Goal: Task Accomplishment & Management: Manage account settings

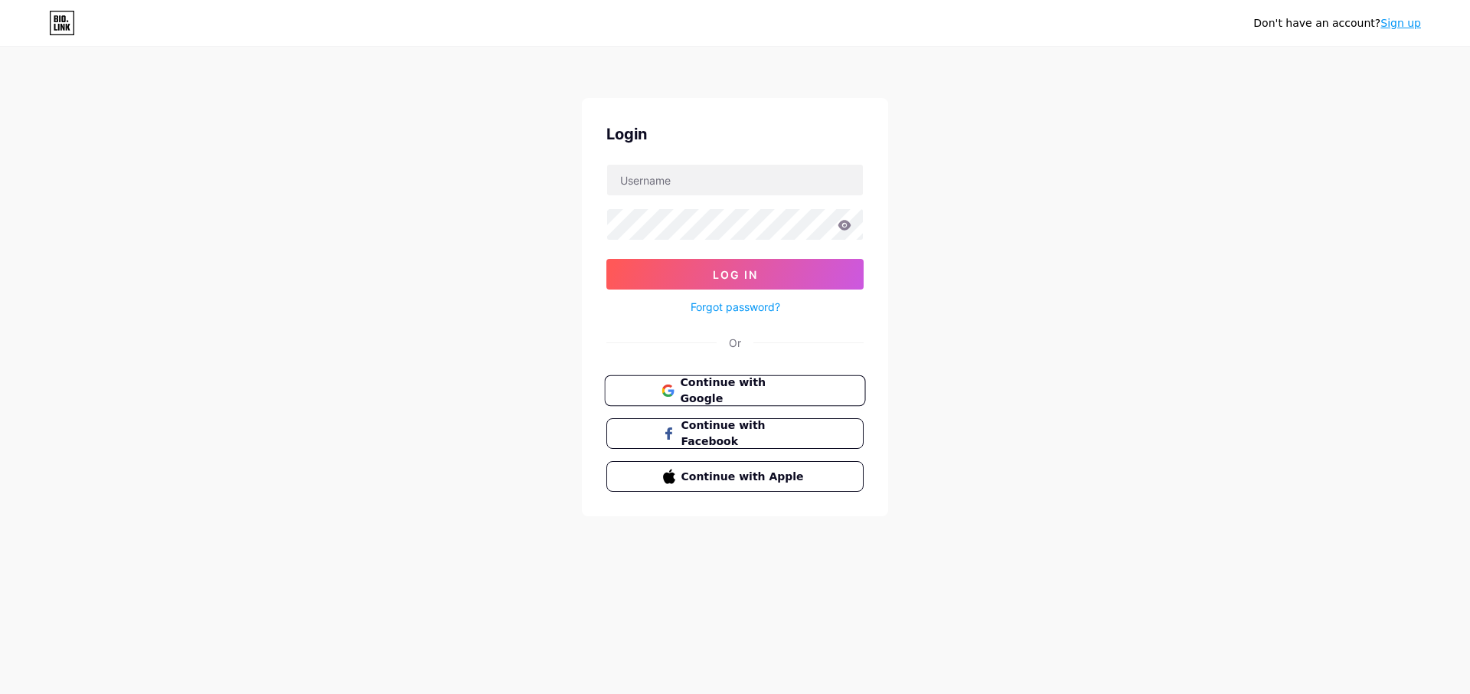
click at [746, 387] on span "Continue with Google" at bounding box center [744, 390] width 128 height 33
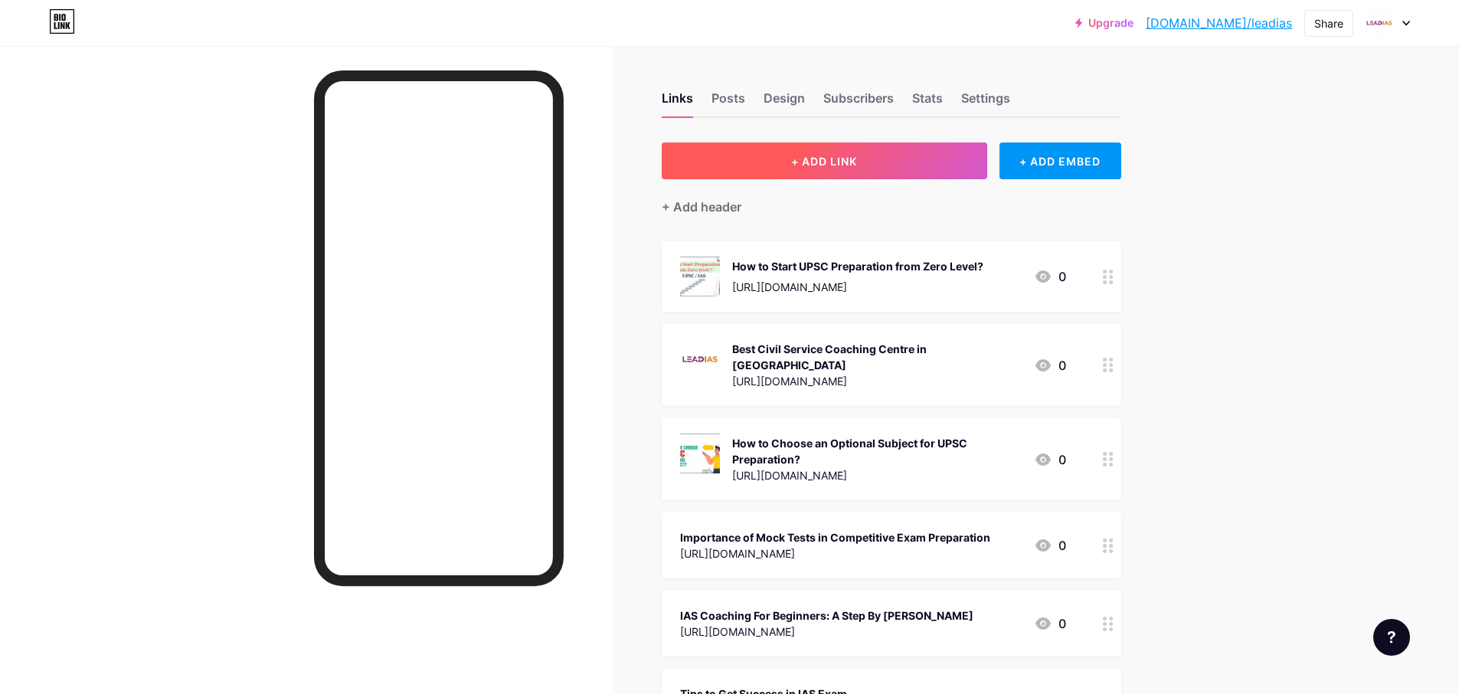
click at [835, 163] on span "+ ADD LINK" at bounding box center [824, 161] width 66 height 13
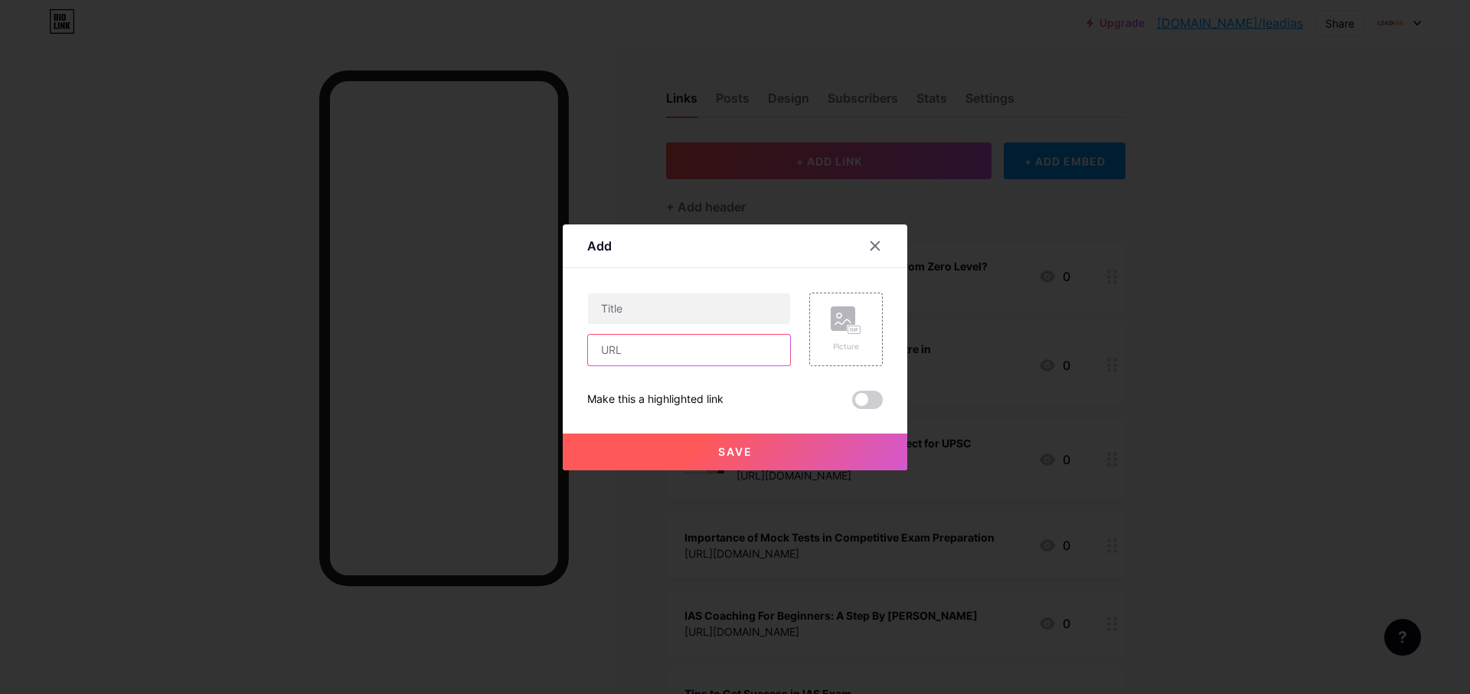
click at [635, 345] on input "text" at bounding box center [689, 350] width 202 height 31
paste input "https://prfree.org/@leadias/why-your-upsc-journey-in-trivandrum-needs-lead-ias-…"
type input "https://prfree.org/@leadias/why-your-upsc-journey-in-trivandrum-needs-lead-ias-…"
click at [831, 319] on rect at bounding box center [843, 318] width 25 height 25
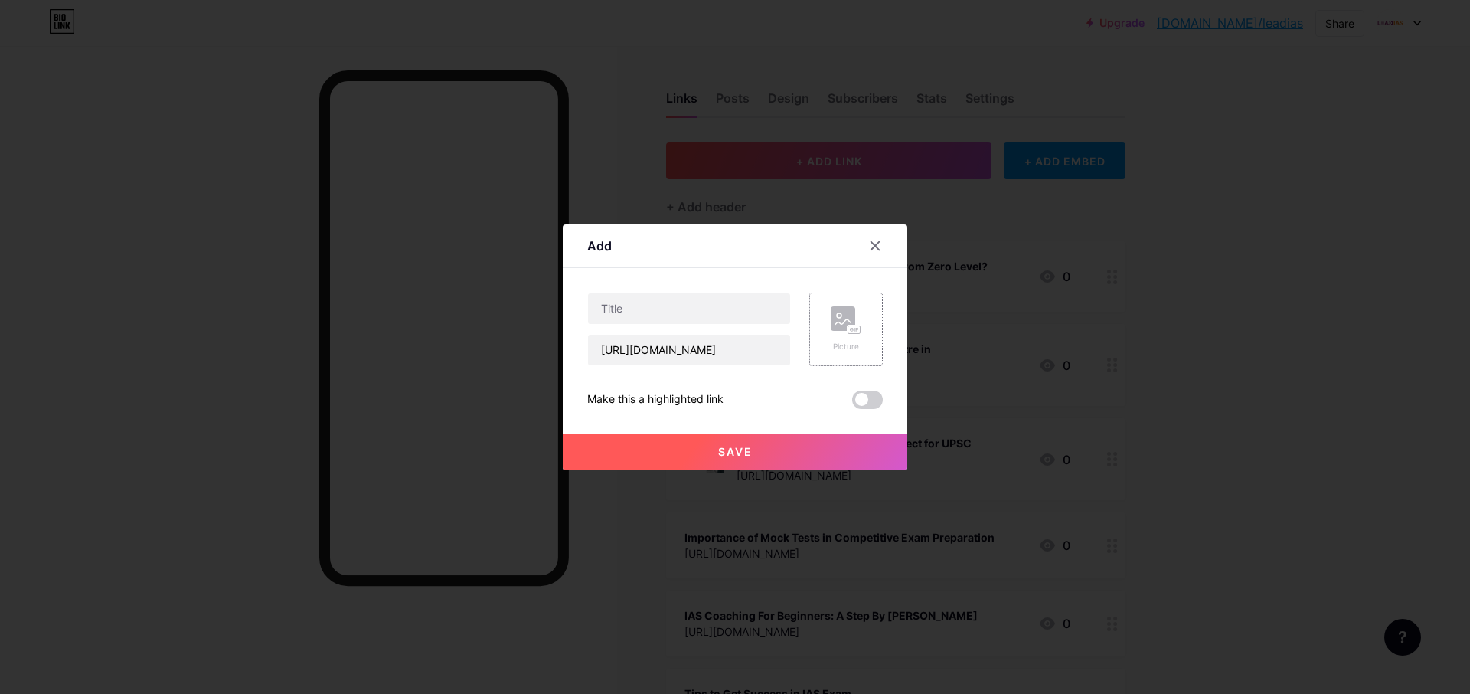
scroll to position [0, 0]
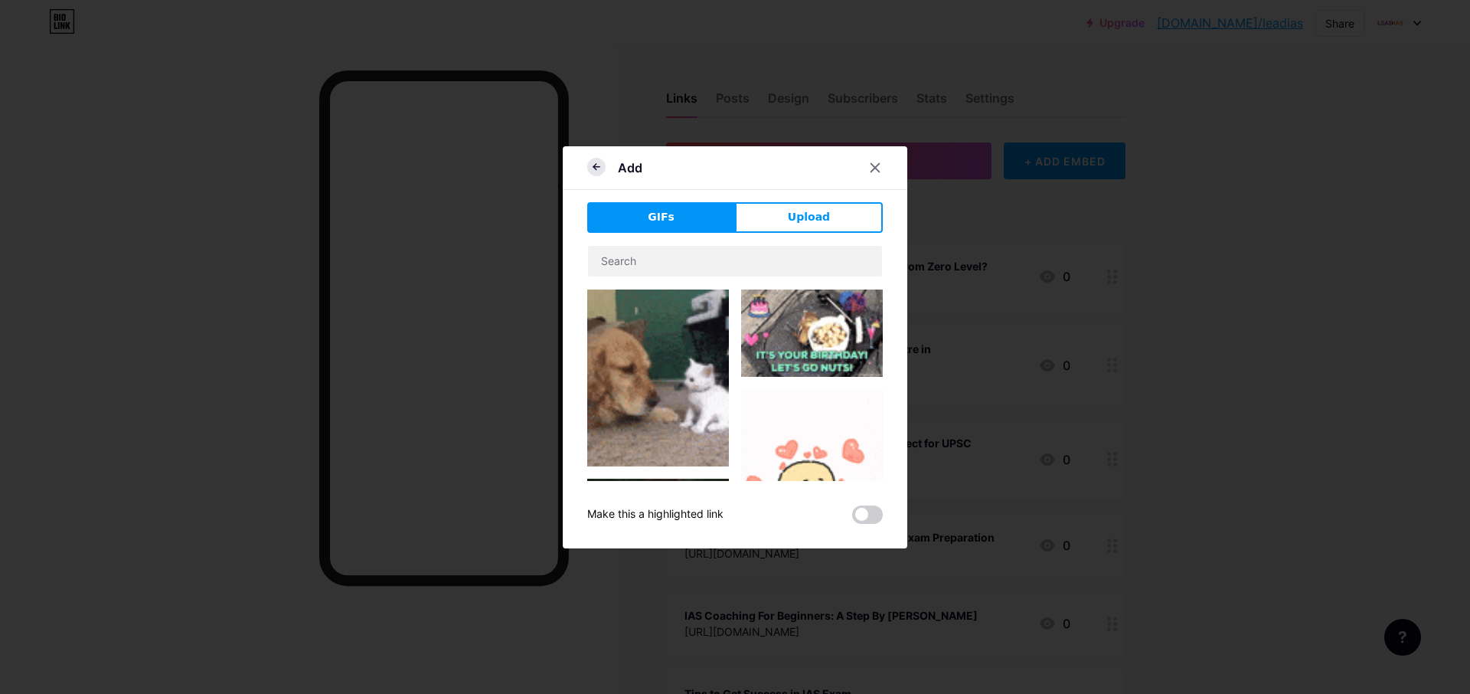
click at [596, 175] on icon at bounding box center [596, 167] width 18 height 18
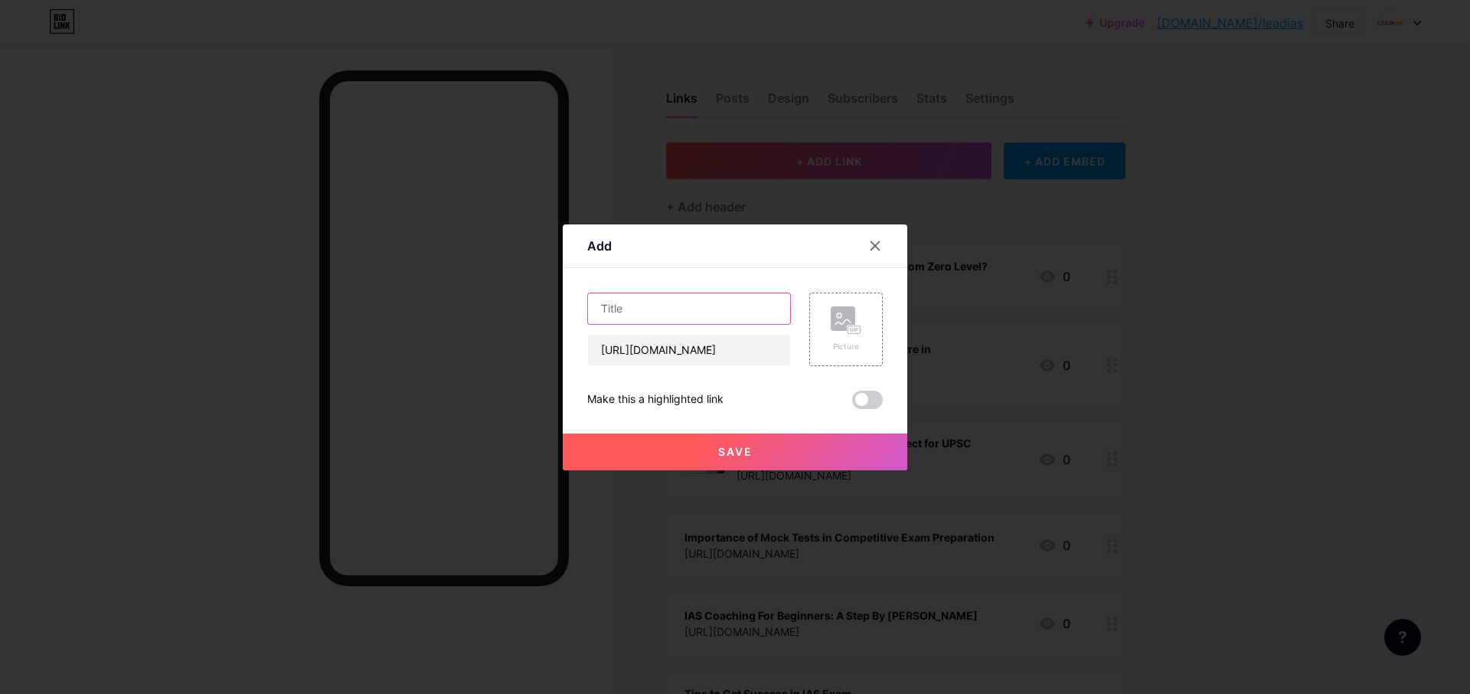
click at [651, 310] on input "text" at bounding box center [689, 308] width 202 height 31
paste input "Why Your UPSC Journey in Trivandrum Needs Lead IAS Academy"
type input "Why Your UPSC Journey in Trivandrum Needs Lead IAS Academy"
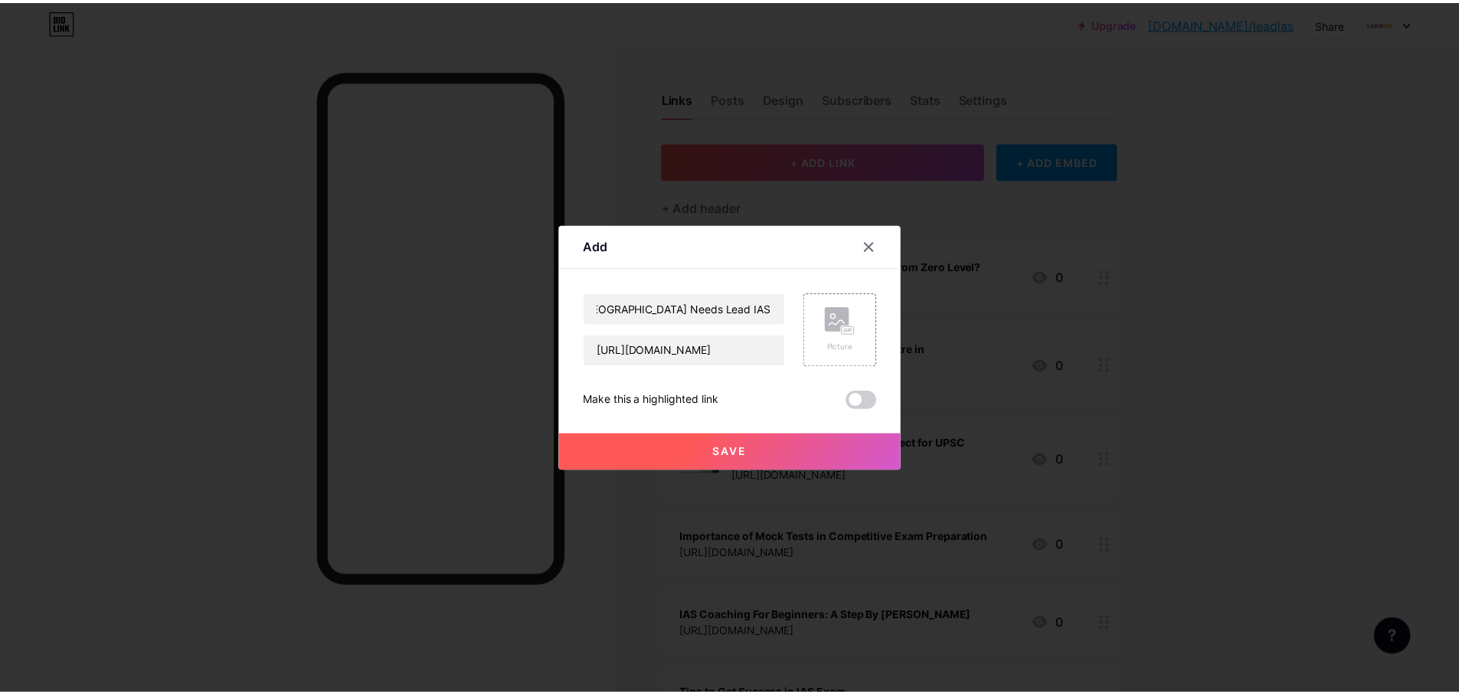
scroll to position [0, 0]
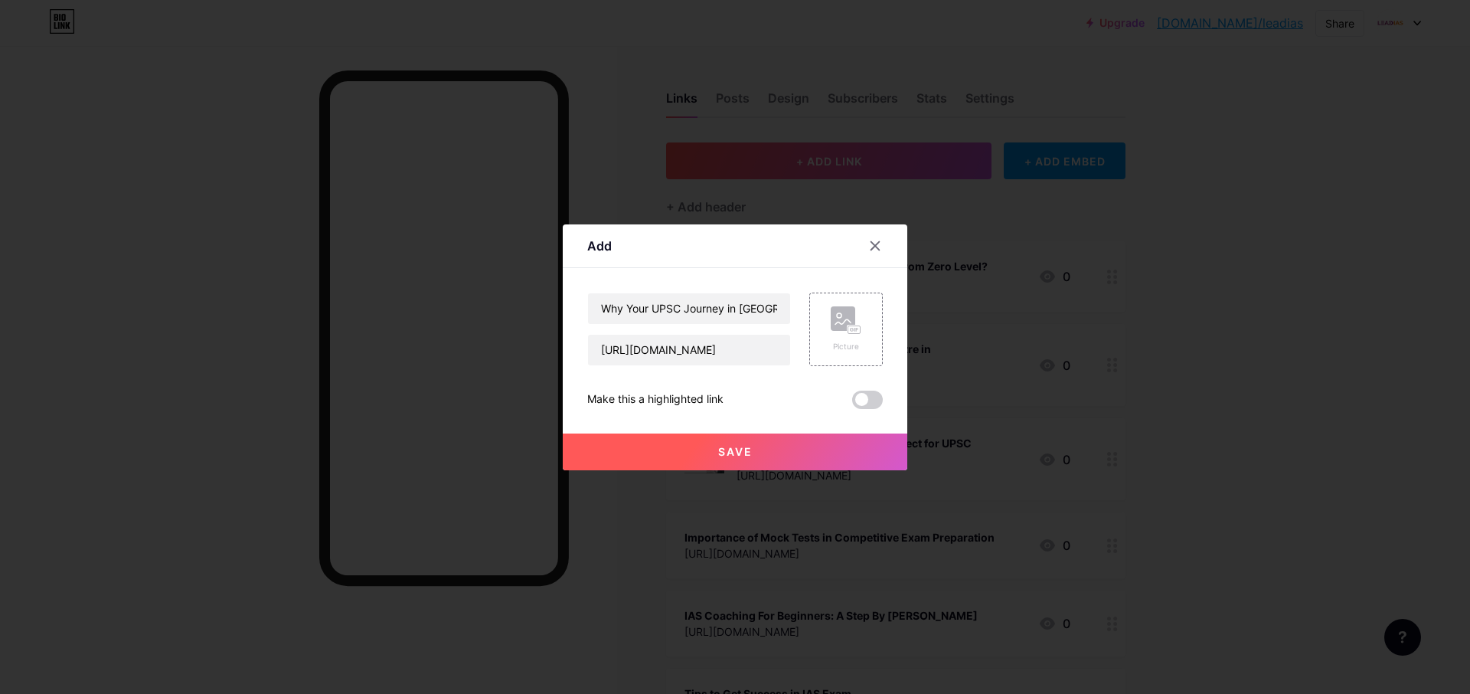
click at [782, 446] on button "Save" at bounding box center [735, 451] width 345 height 37
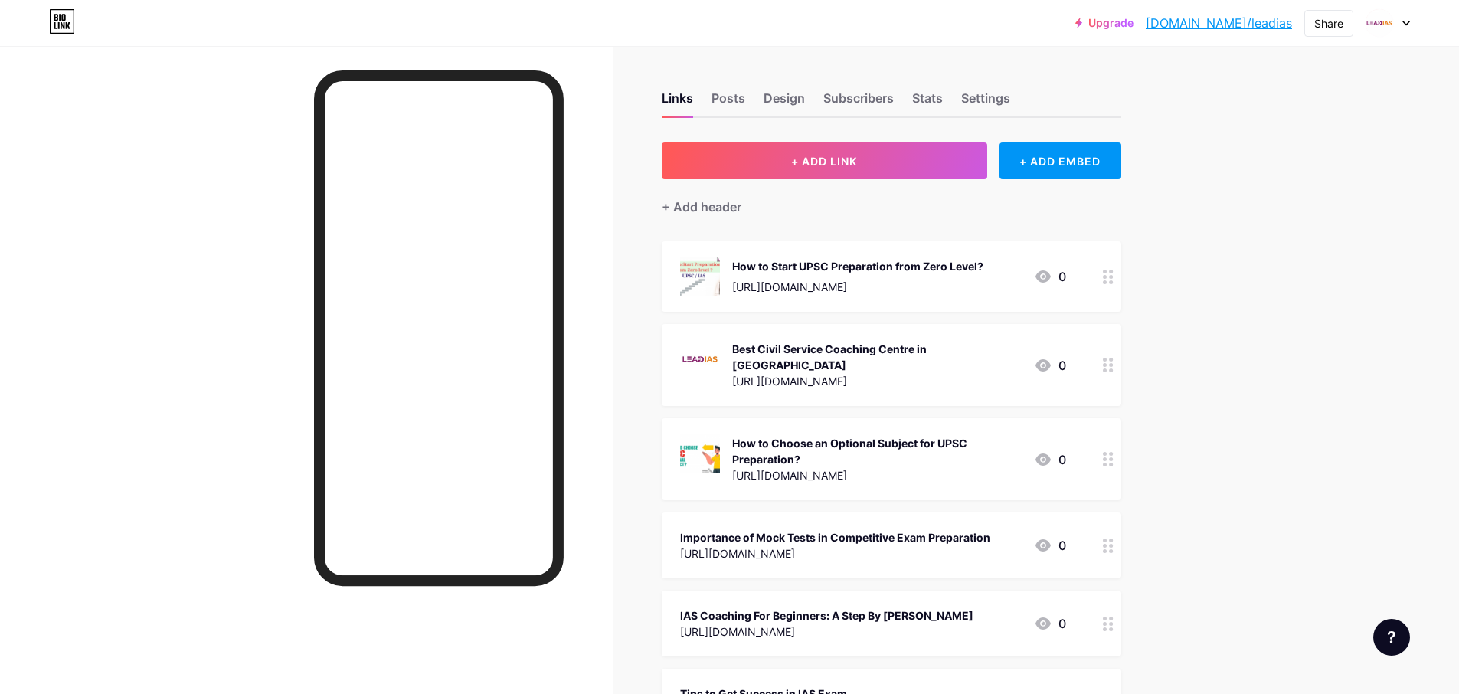
click at [705, 93] on div "Links Posts Design Subscribers Stats Settings" at bounding box center [891, 91] width 459 height 54
click at [727, 95] on div "Posts" at bounding box center [728, 103] width 34 height 28
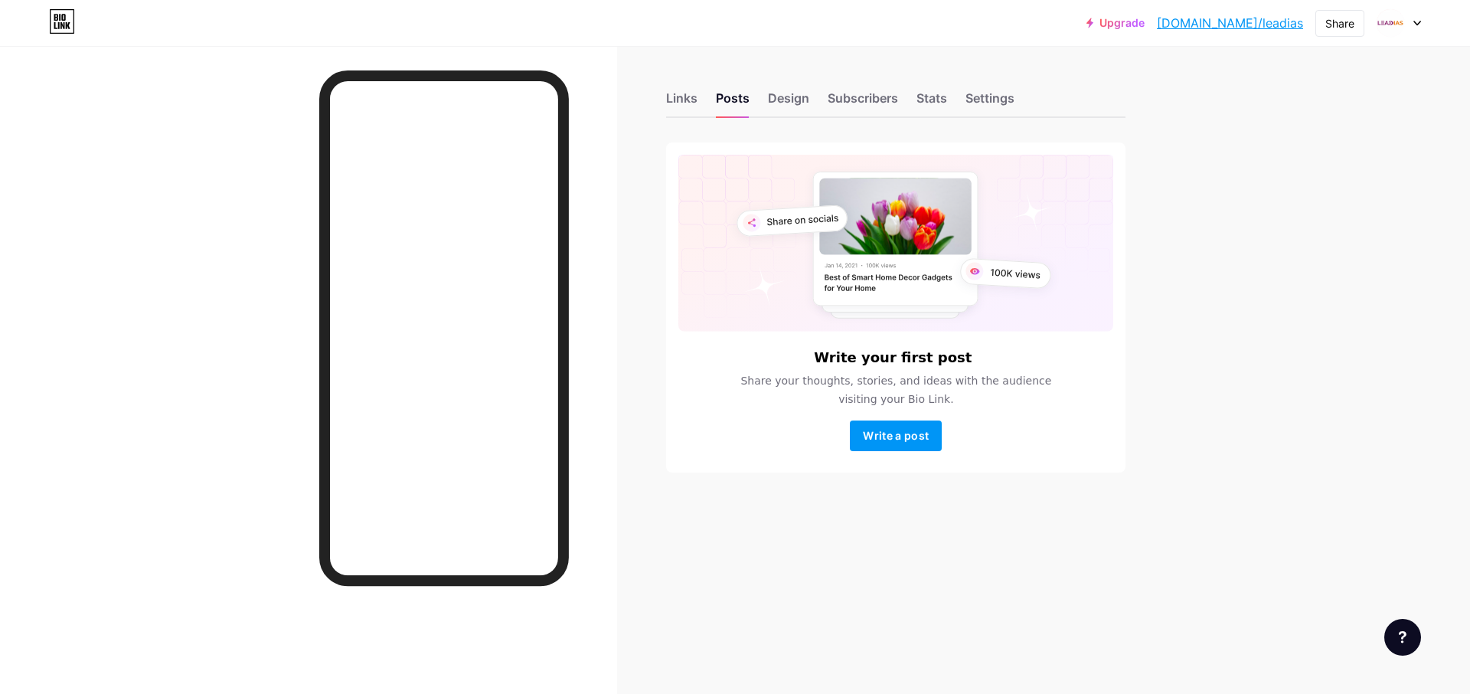
click at [698, 95] on div "Links Posts Design Subscribers Stats Settings" at bounding box center [895, 91] width 459 height 54
click at [688, 101] on div "Links" at bounding box center [681, 103] width 31 height 28
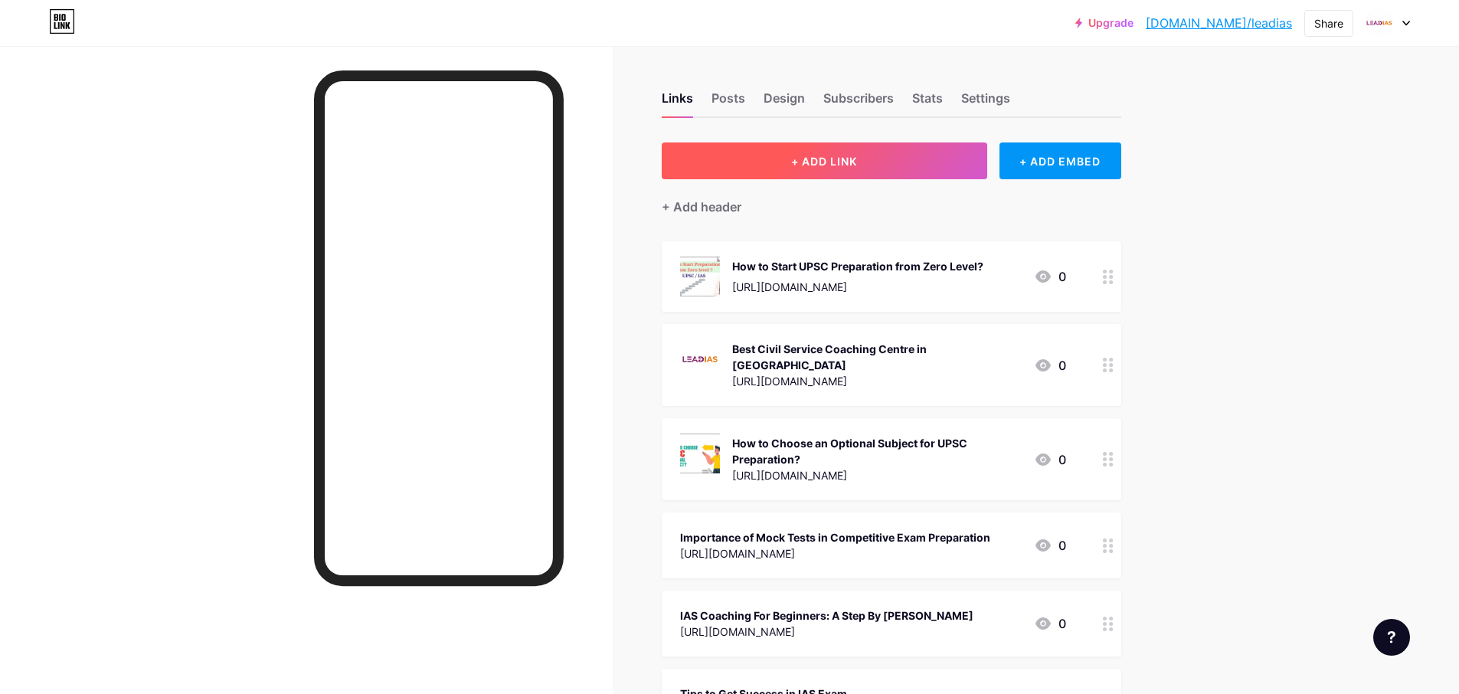
click at [851, 152] on button "+ ADD LINK" at bounding box center [824, 160] width 325 height 37
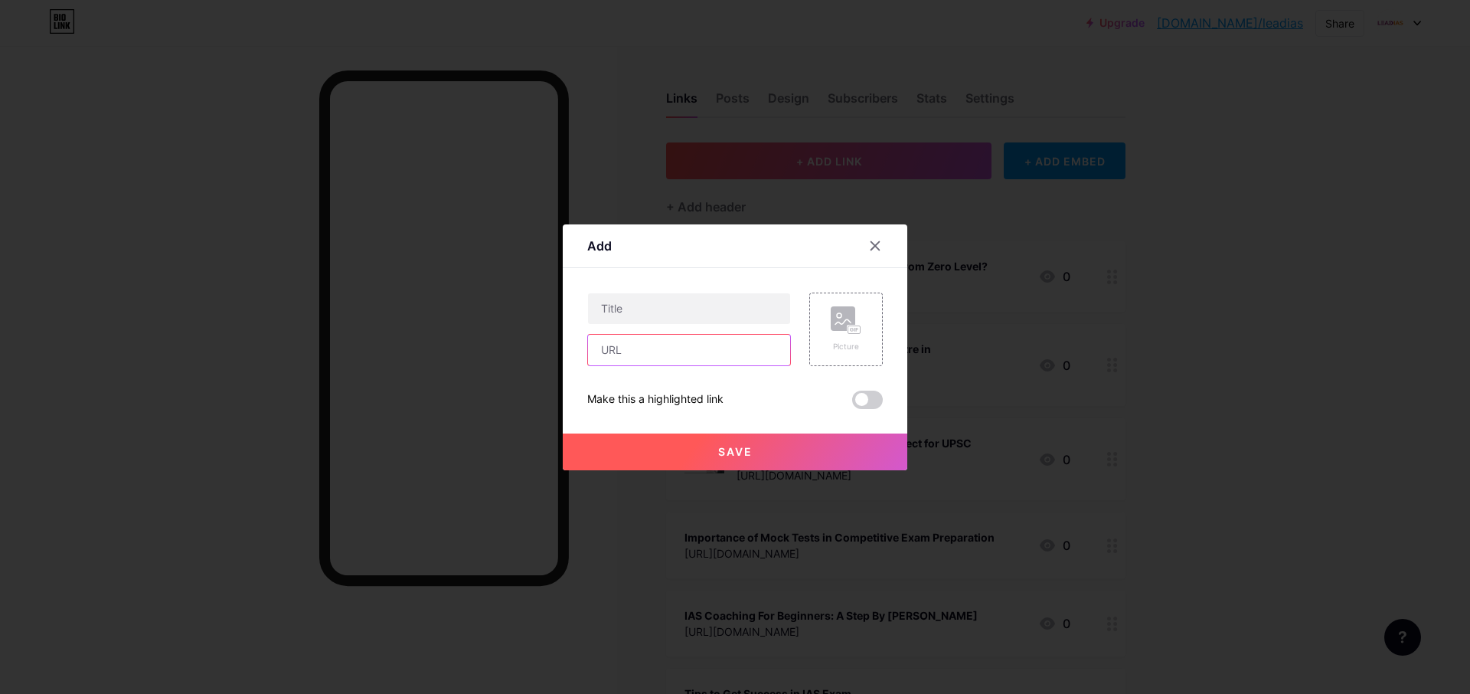
click at [637, 345] on input "text" at bounding box center [689, 350] width 202 height 31
type input "https://prfree.org/@leadias/why-your-upsc-journey-in-trivandrum-needs-lead-ias-…"
click at [877, 399] on span at bounding box center [867, 400] width 31 height 18
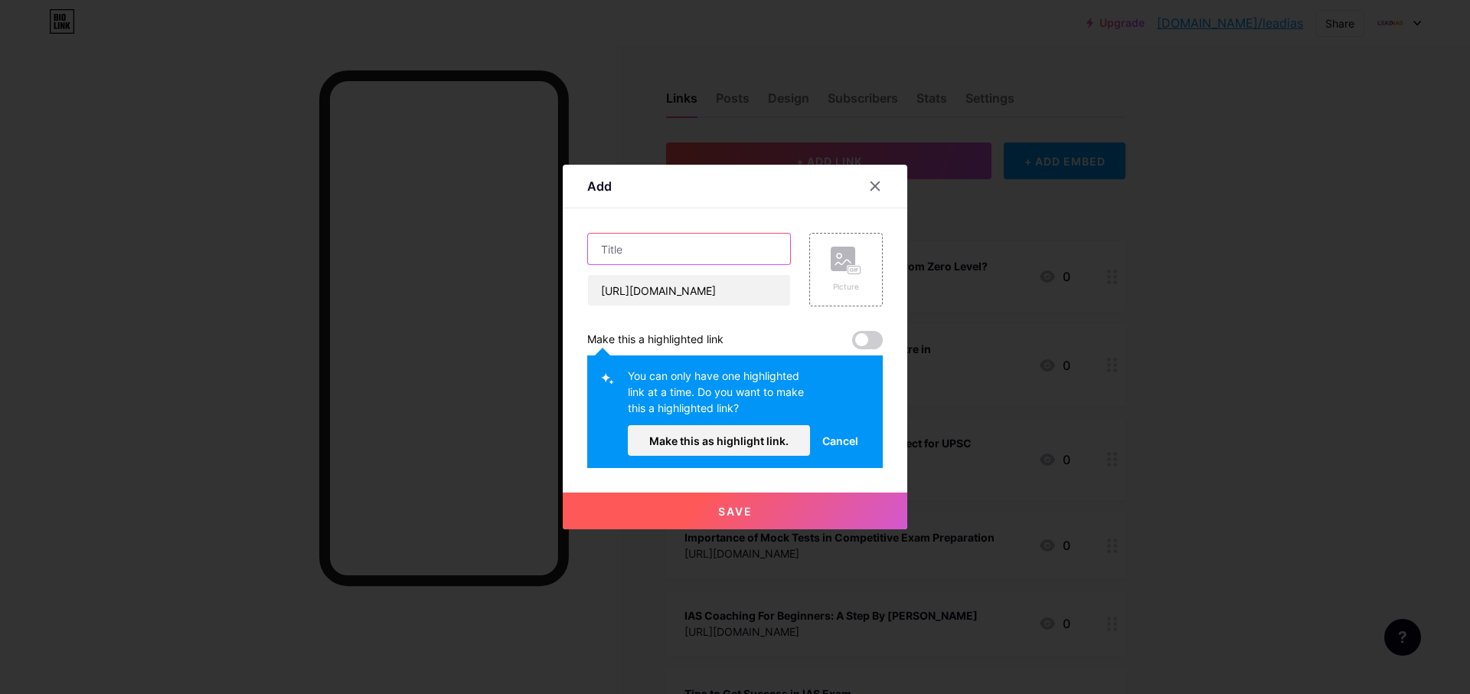
click at [660, 251] on input "text" at bounding box center [689, 249] width 202 height 31
paste input "Why Your UPSC Journey in Trivandrum Needs Lead IAS Academy"
type input "Why Your UPSC Journey in Trivandrum Needs Lead IAS Academy"
click at [756, 450] on button "Make this as highlight link." at bounding box center [719, 440] width 182 height 31
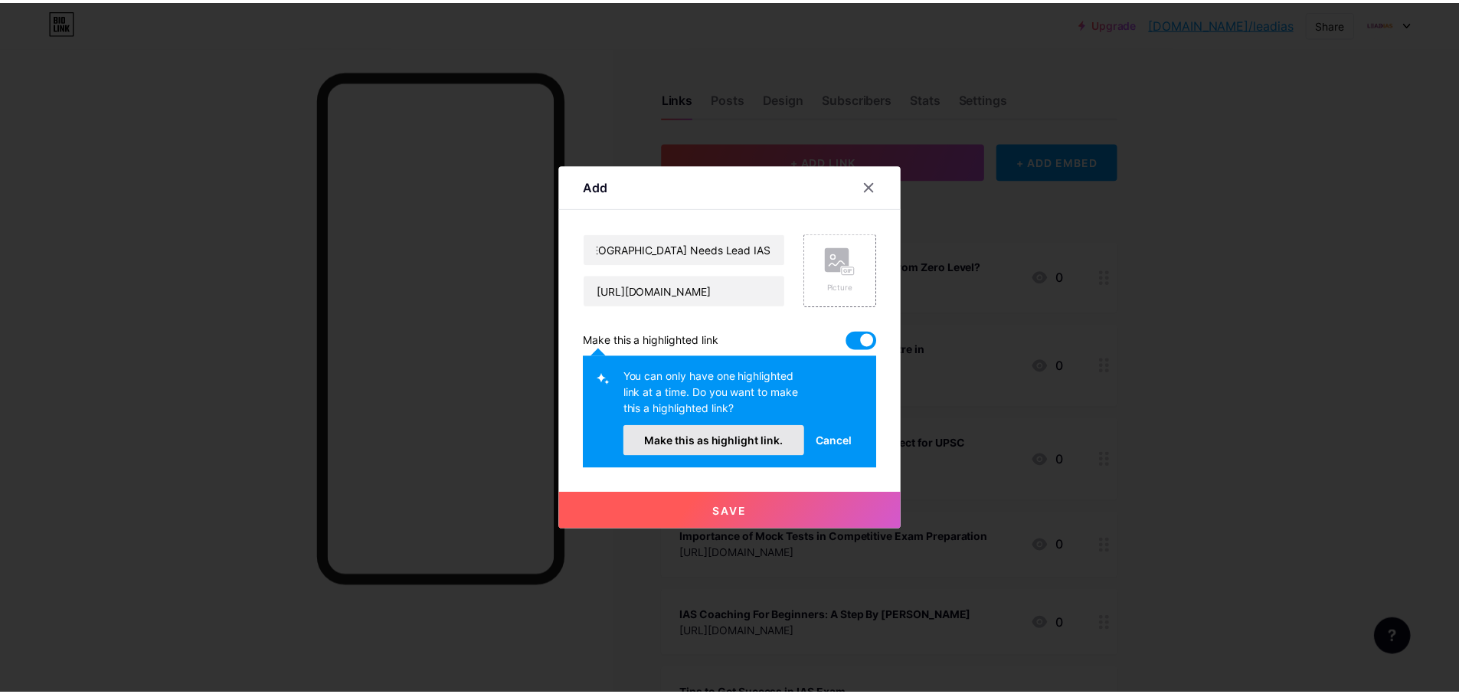
scroll to position [0, 0]
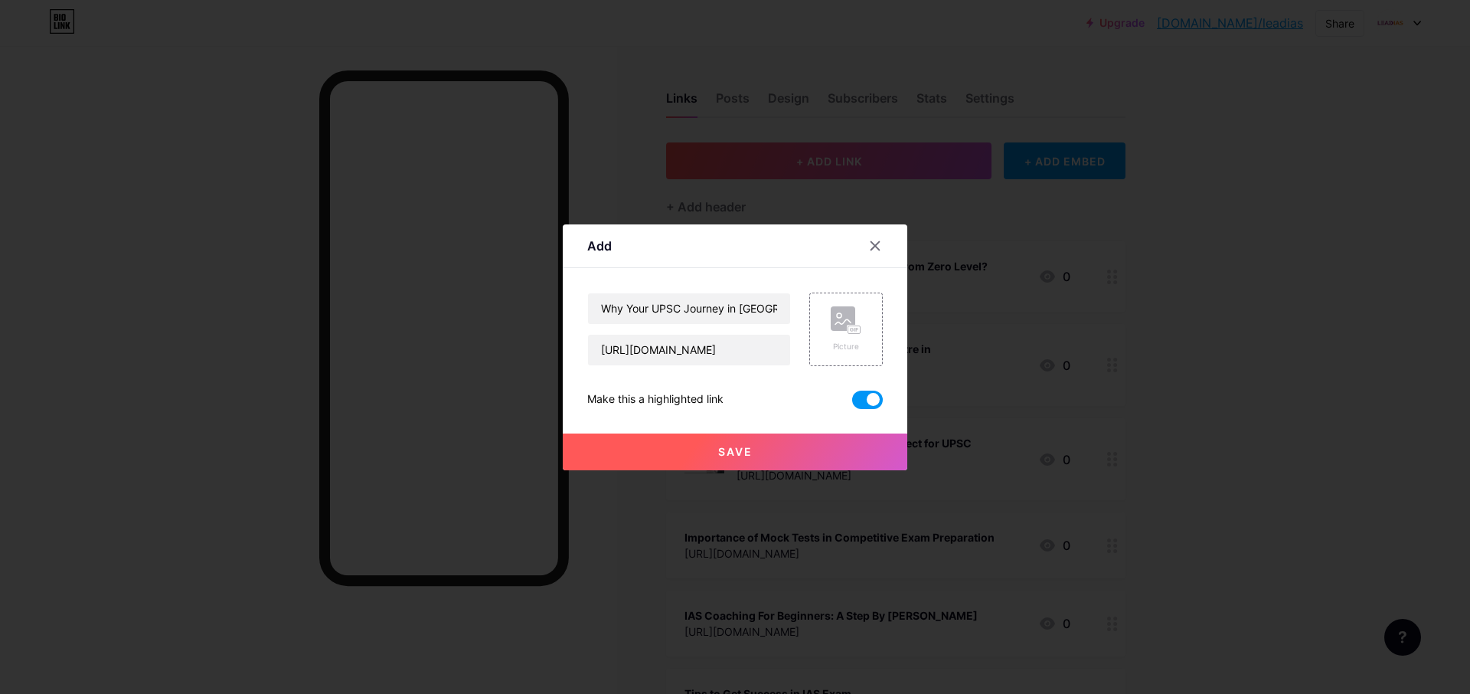
click at [748, 462] on button "Save" at bounding box center [735, 451] width 345 height 37
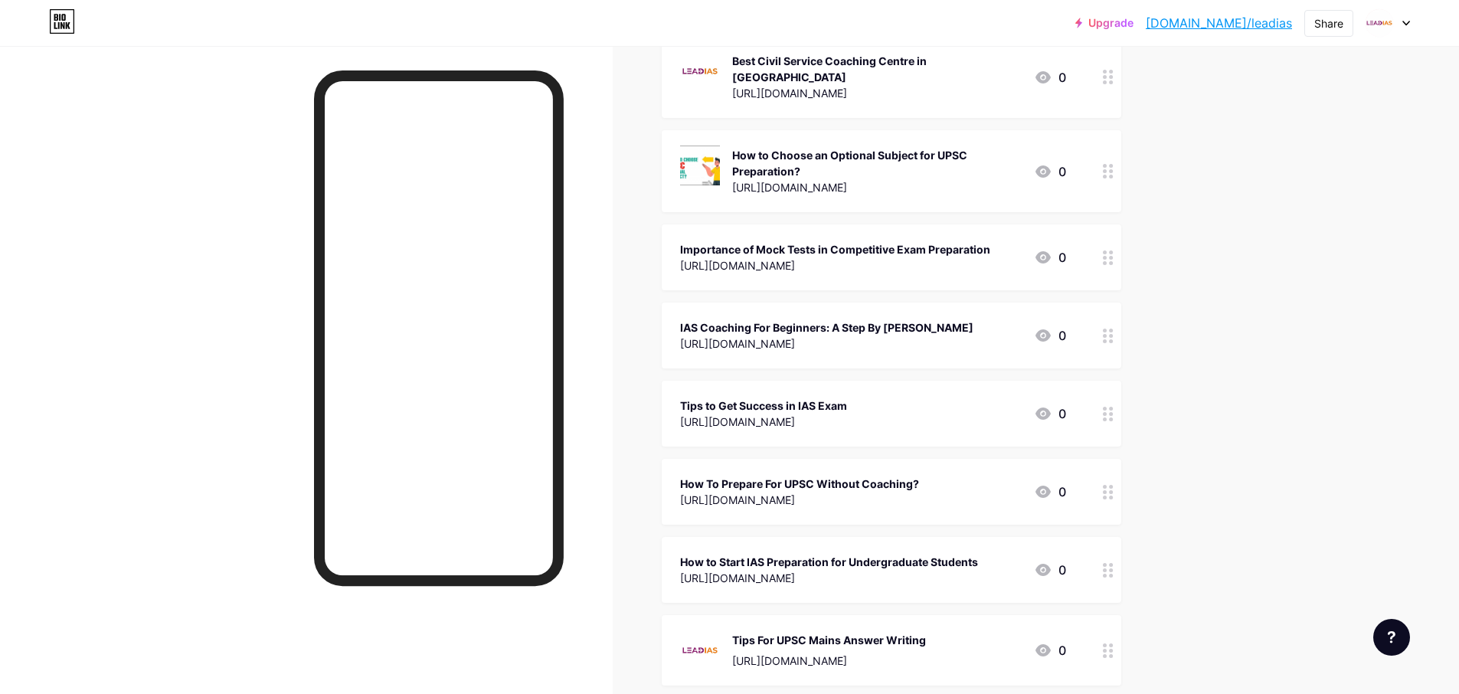
scroll to position [122, 0]
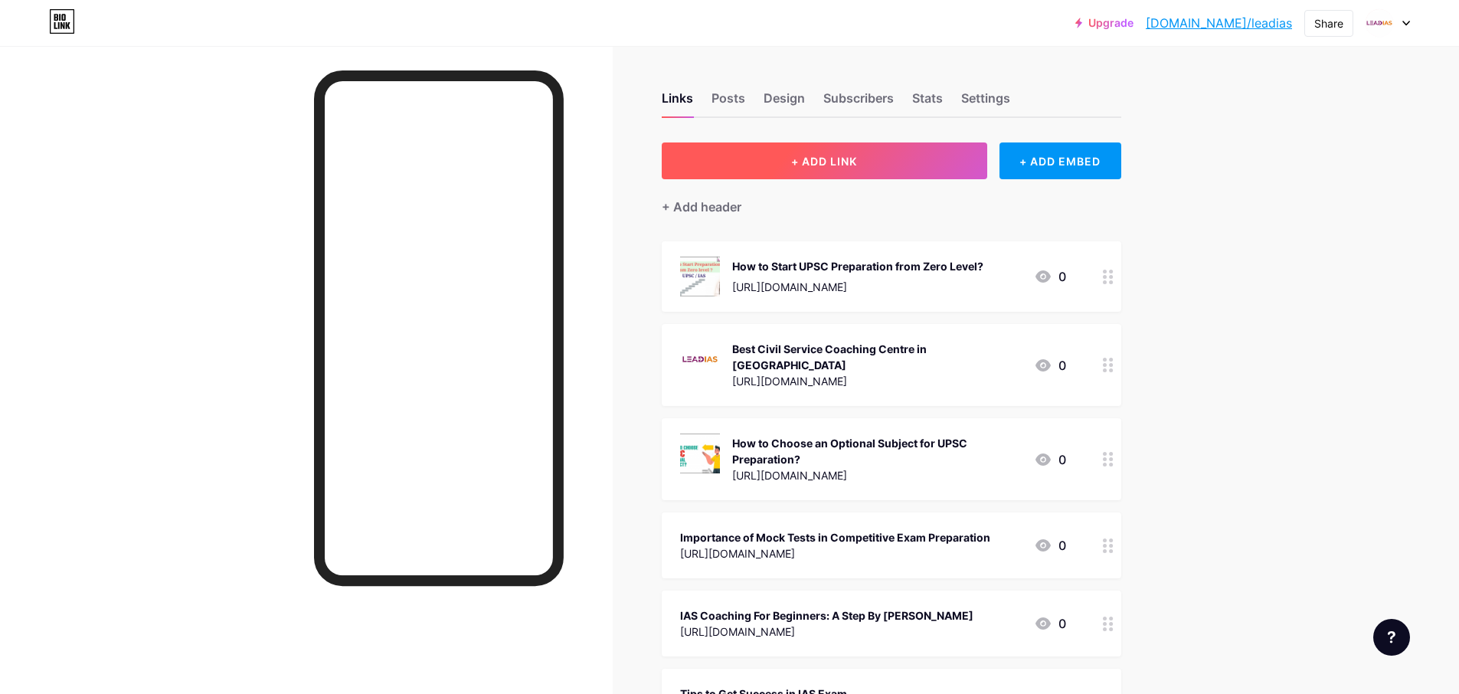
click at [881, 165] on button "+ ADD LINK" at bounding box center [824, 160] width 325 height 37
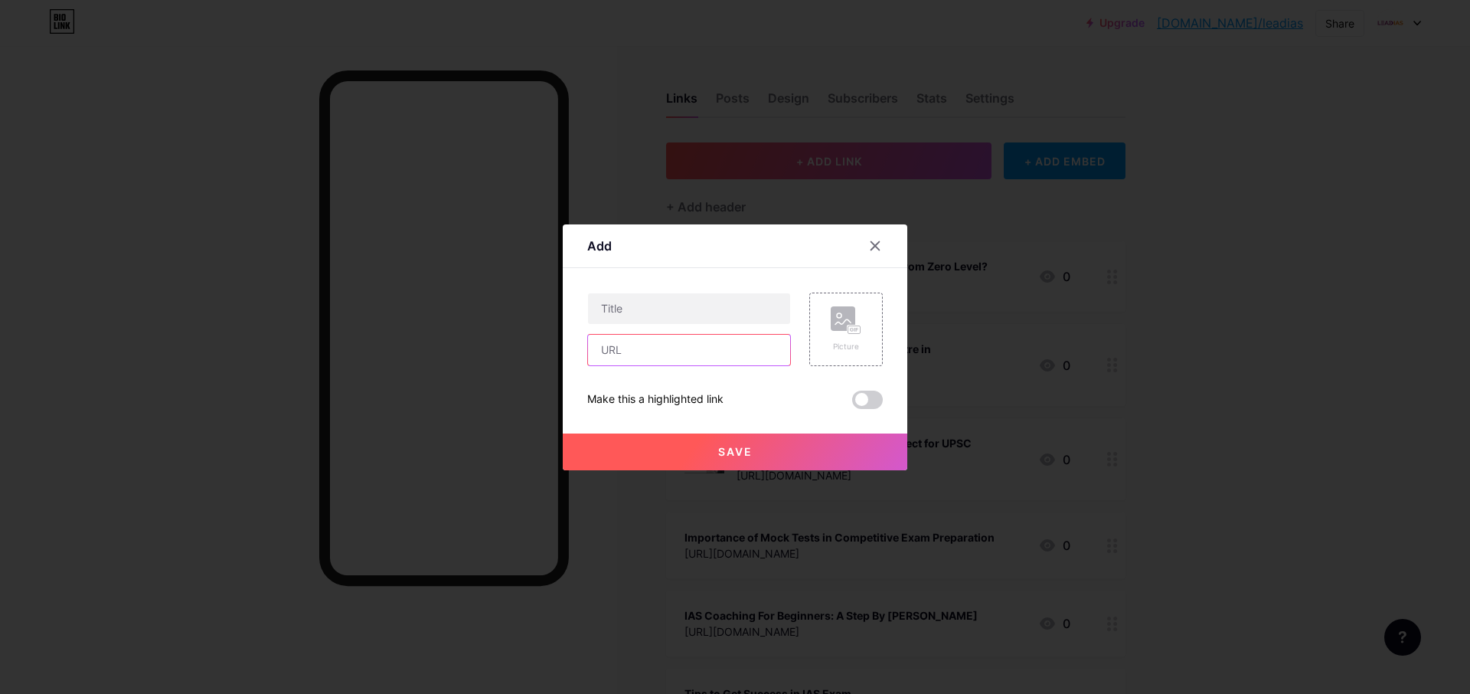
click at [650, 342] on input "text" at bounding box center [689, 350] width 202 height 31
type input "https://prfree.org/@leadias/why-your-upsc-journey-in-trivandrum-needs-lead-ias-…"
click at [881, 398] on span at bounding box center [867, 400] width 31 height 18
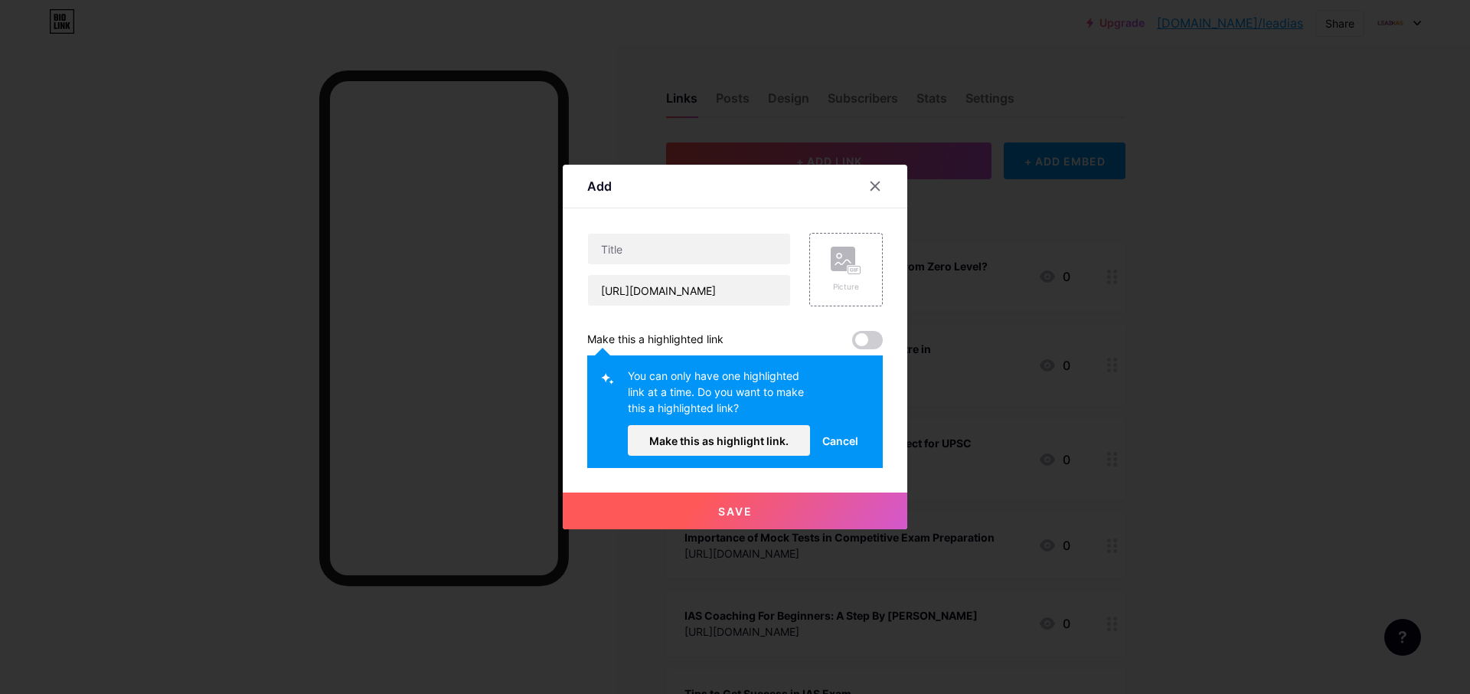
click at [865, 338] on span at bounding box center [867, 340] width 31 height 18
click at [768, 438] on span "Make this as highlight link." at bounding box center [718, 440] width 139 height 13
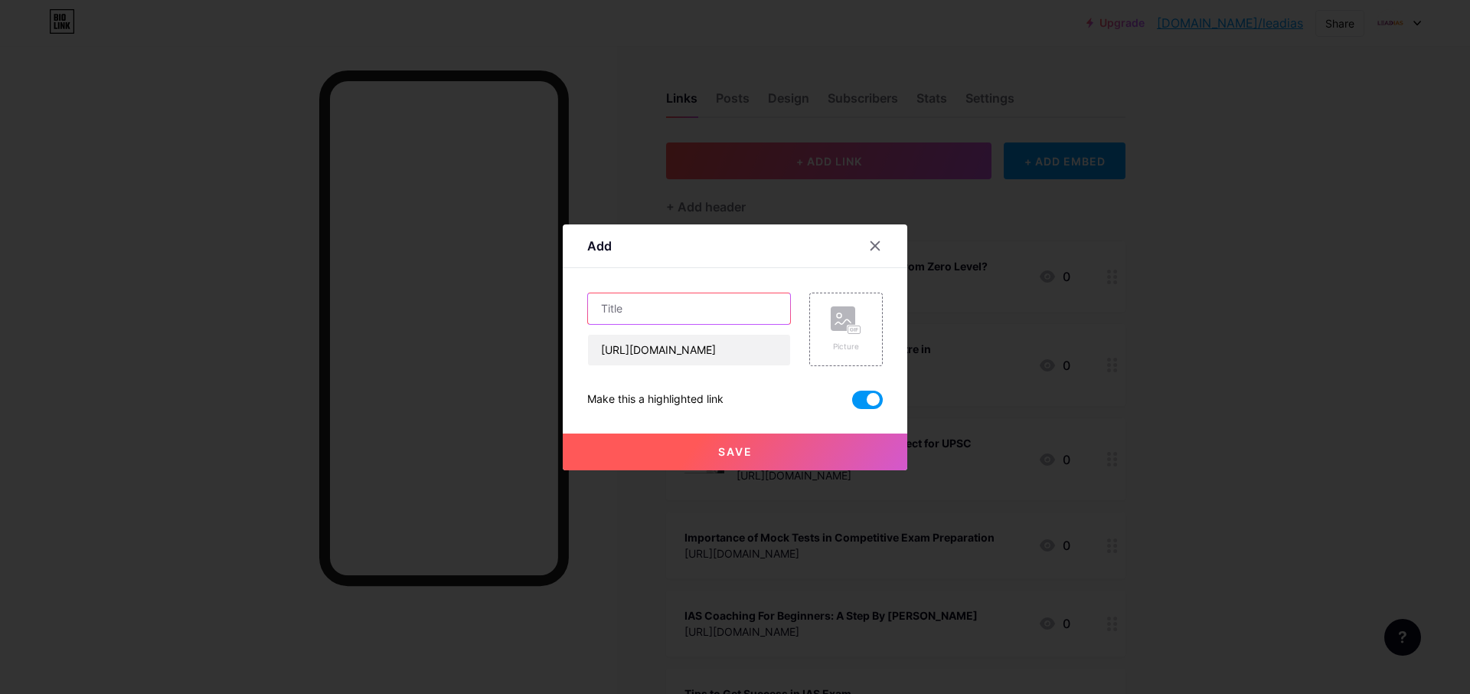
click at [727, 314] on input "text" at bounding box center [689, 308] width 202 height 31
paste input "Why Your UPSC Journey in Trivandrum Needs Lead IAS Academy"
type input "Why Your UPSC Journey in Trivandrum Needs Lead IAS Academy"
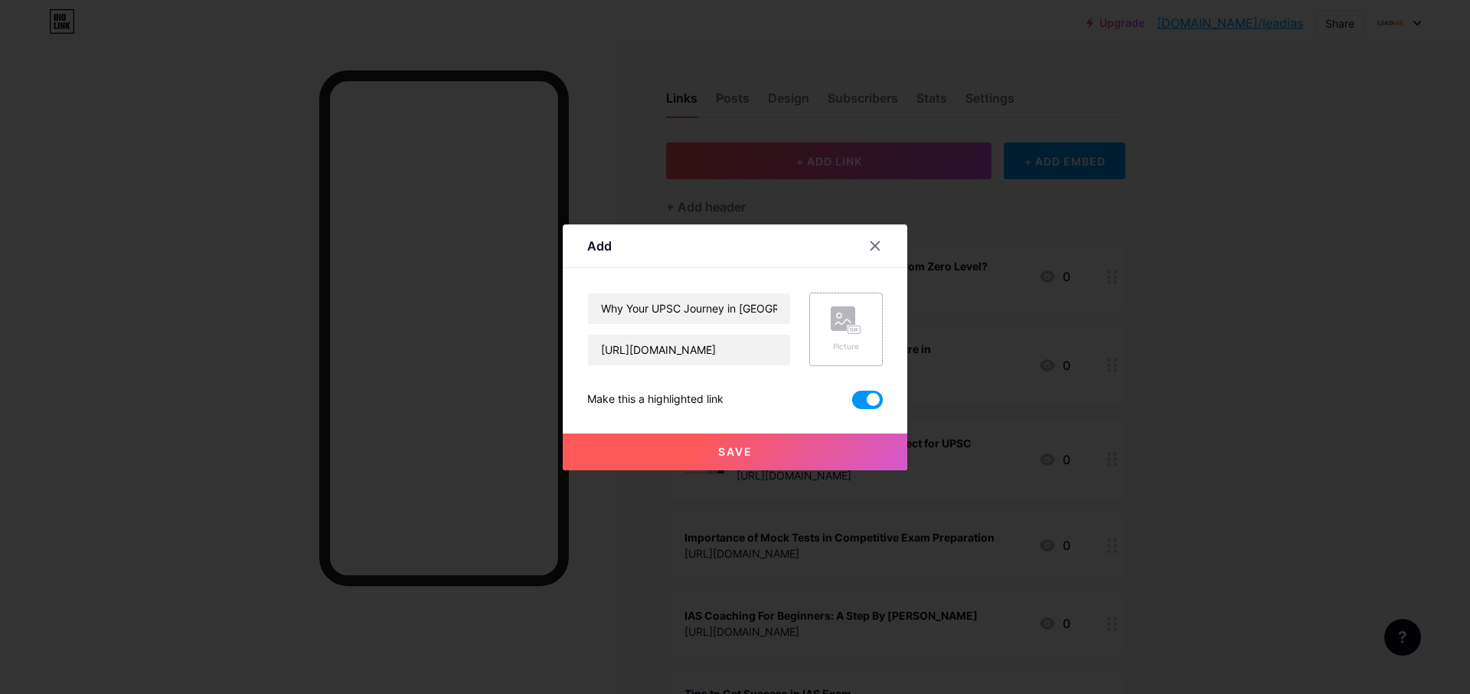
click at [858, 335] on div "Picture" at bounding box center [846, 329] width 31 height 46
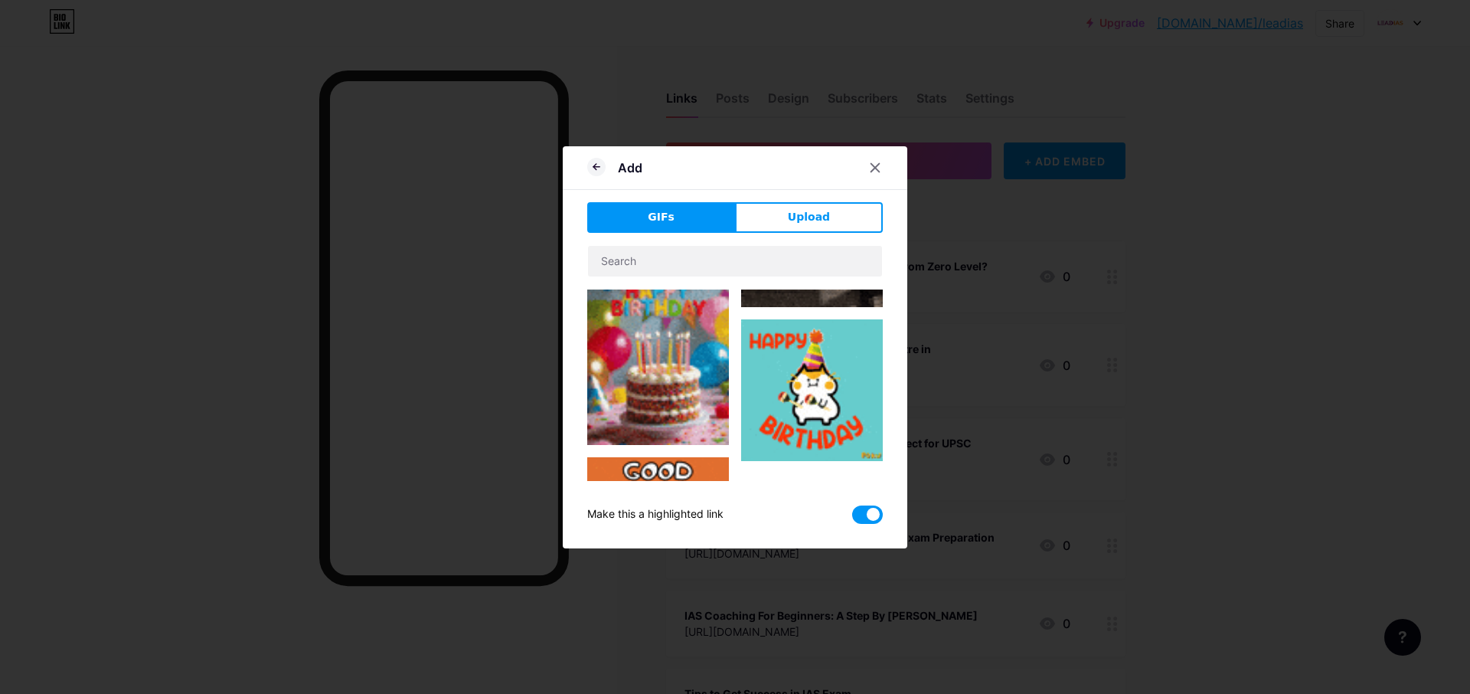
type input "Why Your UPSC Journey in Trivandrum Needs Lead IAS Academy"
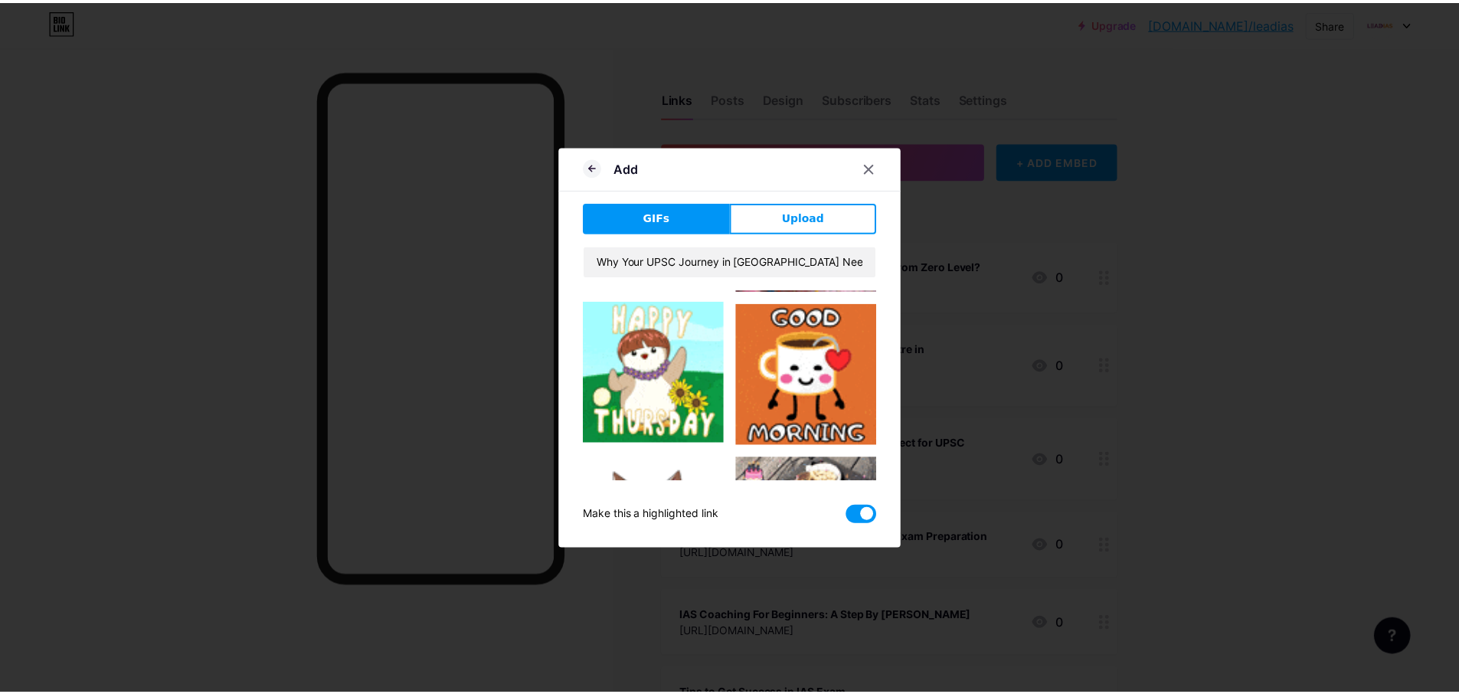
scroll to position [253, 0]
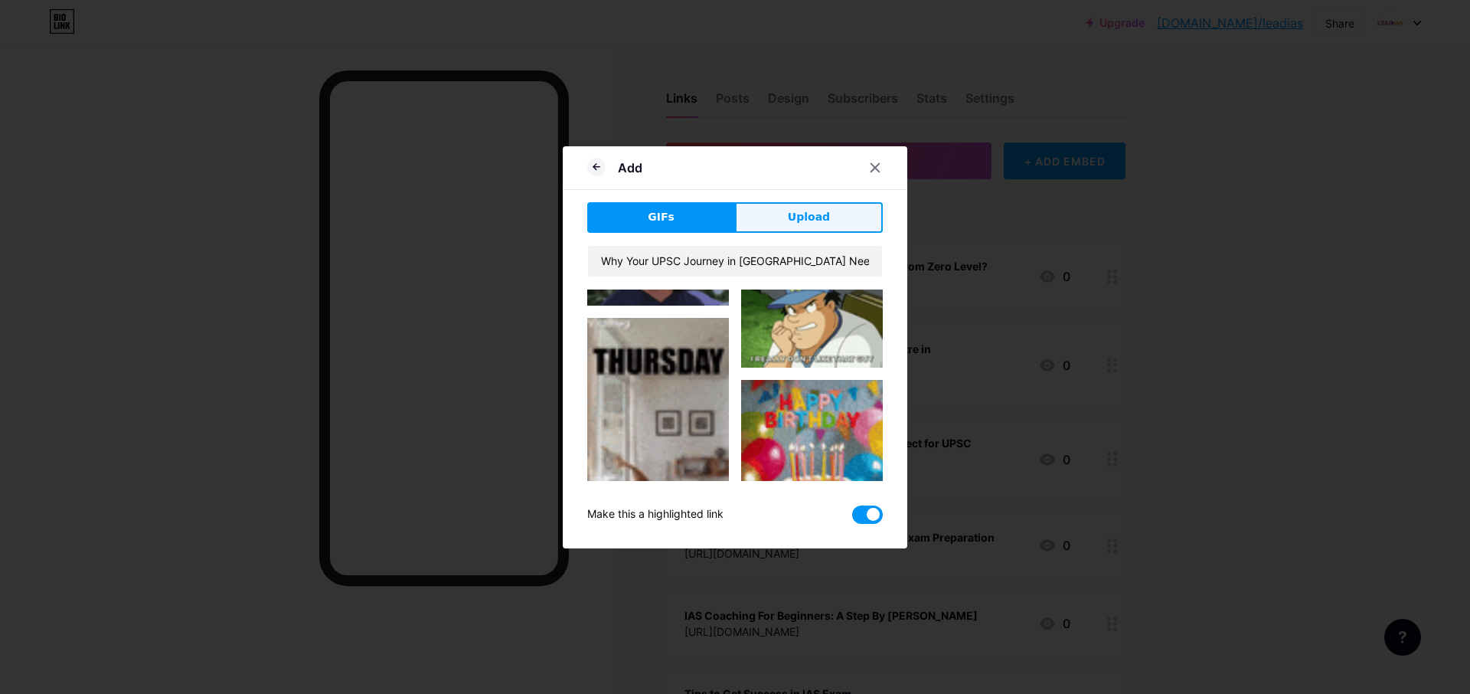
click at [789, 208] on button "Upload" at bounding box center [809, 217] width 148 height 31
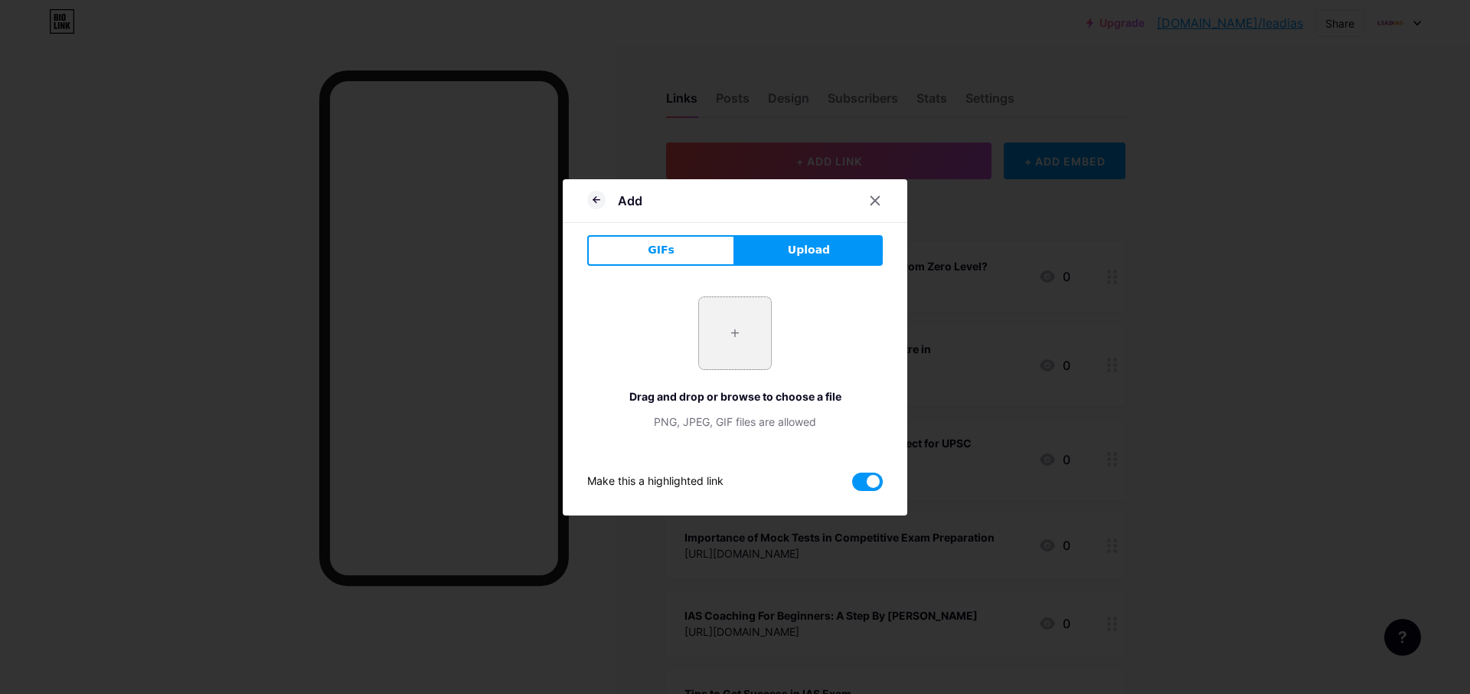
click at [742, 337] on input "file" at bounding box center [735, 333] width 72 height 72
type input "C:\fakepath\leadias logo 200X200.jpg"
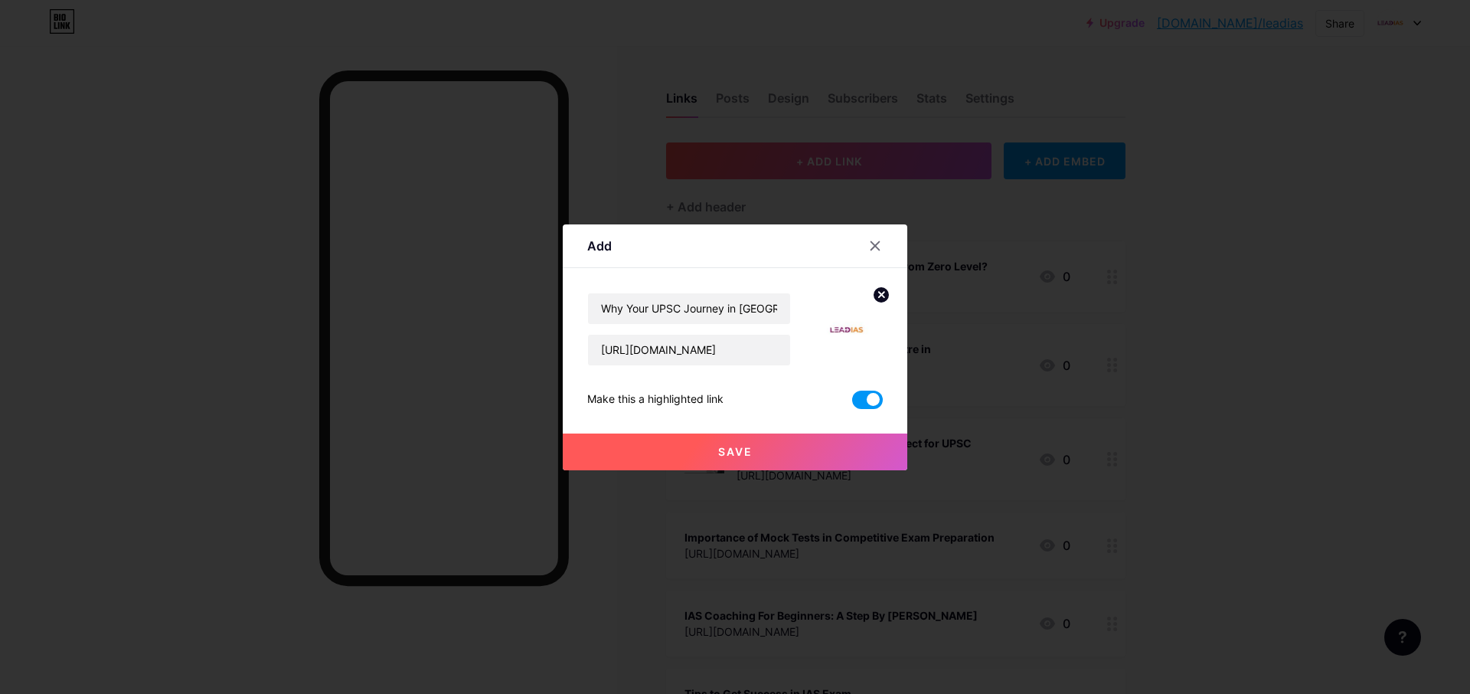
click at [770, 452] on button "Save" at bounding box center [735, 451] width 345 height 37
